Goal: Information Seeking & Learning: Learn about a topic

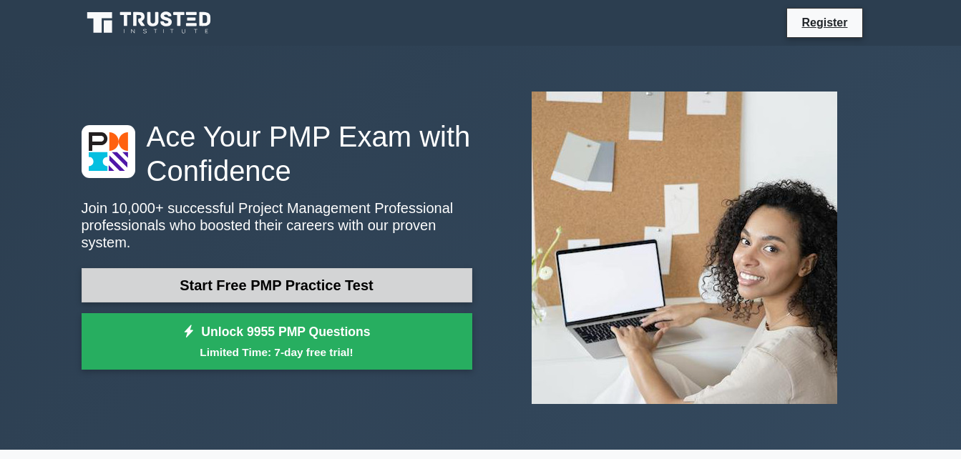
click at [283, 279] on link "Start Free PMP Practice Test" at bounding box center [277, 285] width 391 height 34
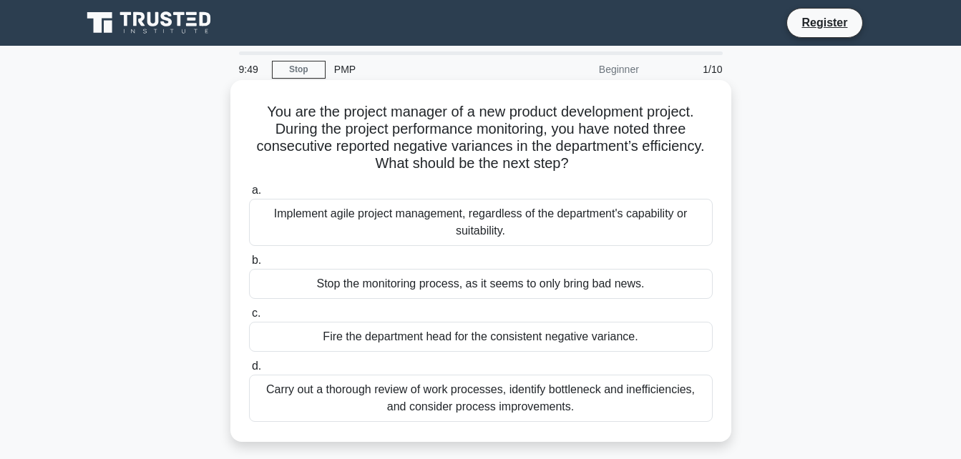
click at [618, 397] on div "Carry out a thorough review of work processes, identify bottleneck and ineffici…" at bounding box center [481, 398] width 464 height 47
click at [249, 371] on input "d. Carry out a thorough review of work processes, identify bottleneck and ineff…" at bounding box center [249, 366] width 0 height 9
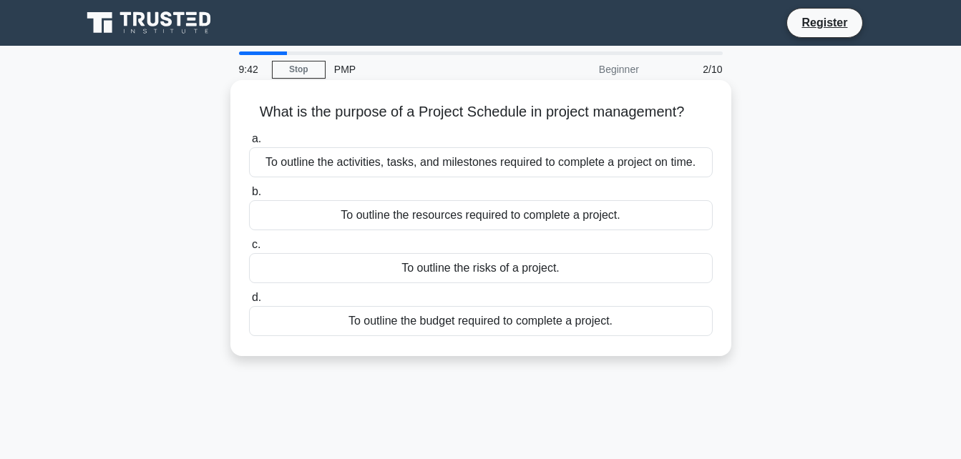
click at [469, 165] on div "To outline the activities, tasks, and milestones required to complete a project…" at bounding box center [481, 162] width 464 height 30
click at [249, 144] on input "a. To outline the activities, tasks, and milestones required to complete a proj…" at bounding box center [249, 139] width 0 height 9
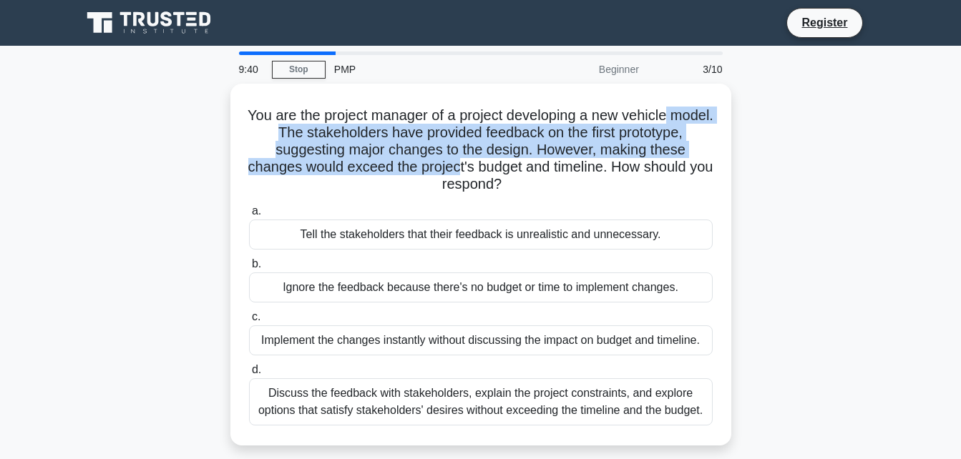
drag, startPoint x: 469, startPoint y: 165, endPoint x: 747, endPoint y: 79, distance: 291.3
click at [747, 79] on div "9:40 Stop PMP Beginner 3/10 You are the project manager of a project developing…" at bounding box center [481, 409] width 816 height 715
